Goal: Find specific page/section: Find specific page/section

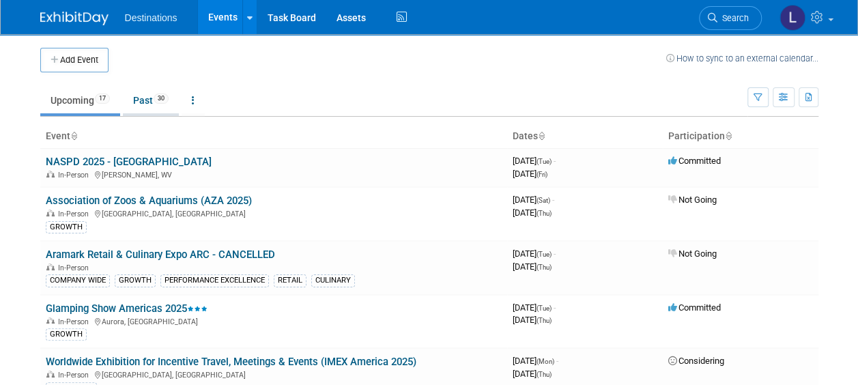
click at [150, 101] on link "Past 30" at bounding box center [151, 100] width 56 height 26
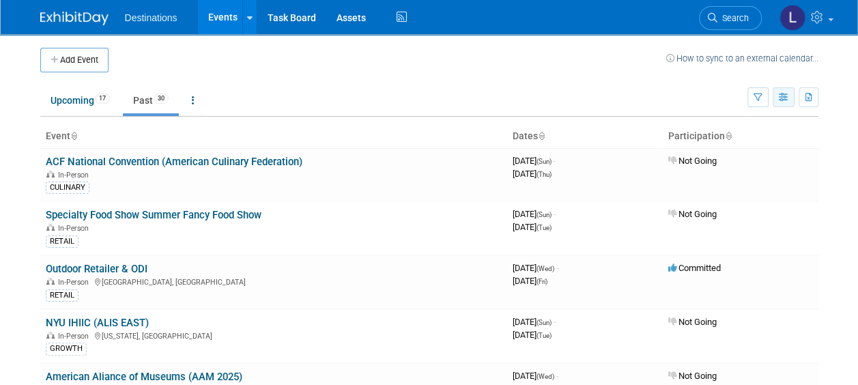
click at [789, 97] on button "button" at bounding box center [784, 97] width 22 height 20
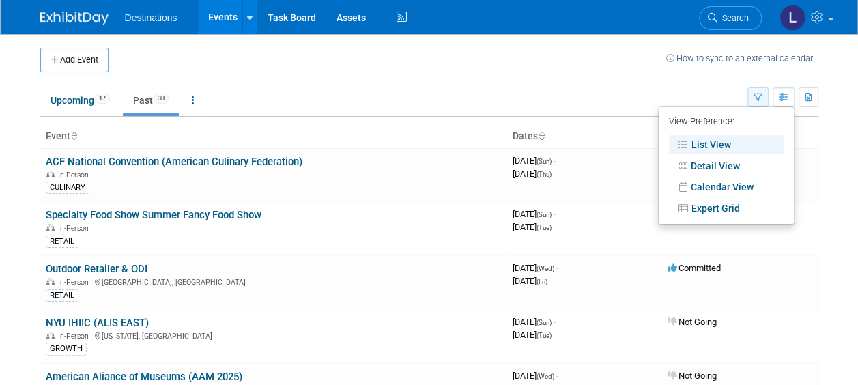
click at [763, 99] on button "button" at bounding box center [758, 97] width 21 height 20
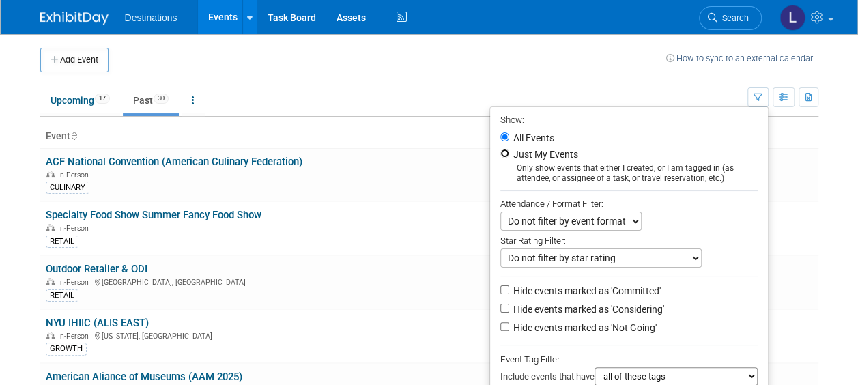
click at [503, 154] on input "Just My Events" at bounding box center [505, 153] width 9 height 9
radio input "true"
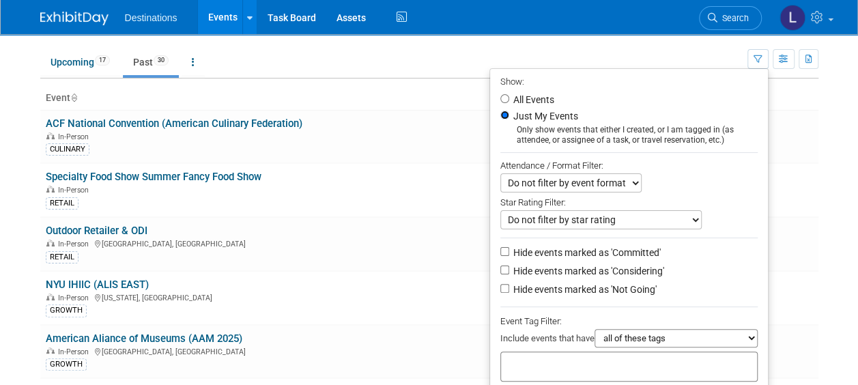
scroll to position [137, 0]
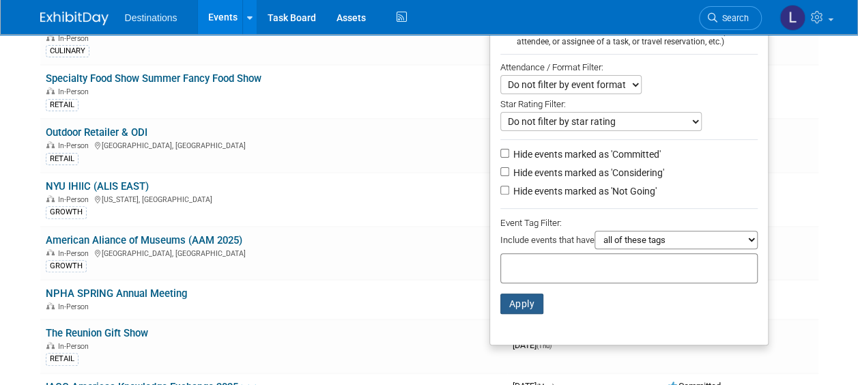
click at [509, 298] on button "Apply" at bounding box center [523, 304] width 44 height 20
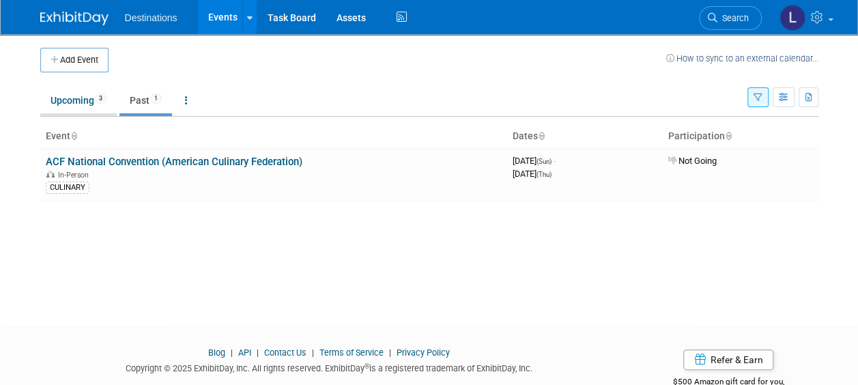
click at [79, 100] on link "Upcoming 3" at bounding box center [78, 100] width 76 height 26
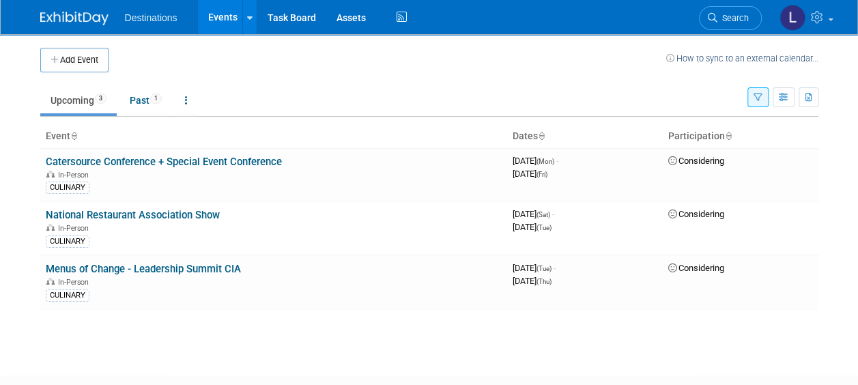
click at [100, 165] on link "Catersource Conference + Special Event Conference" at bounding box center [164, 162] width 236 height 12
